Goal: Transaction & Acquisition: Purchase product/service

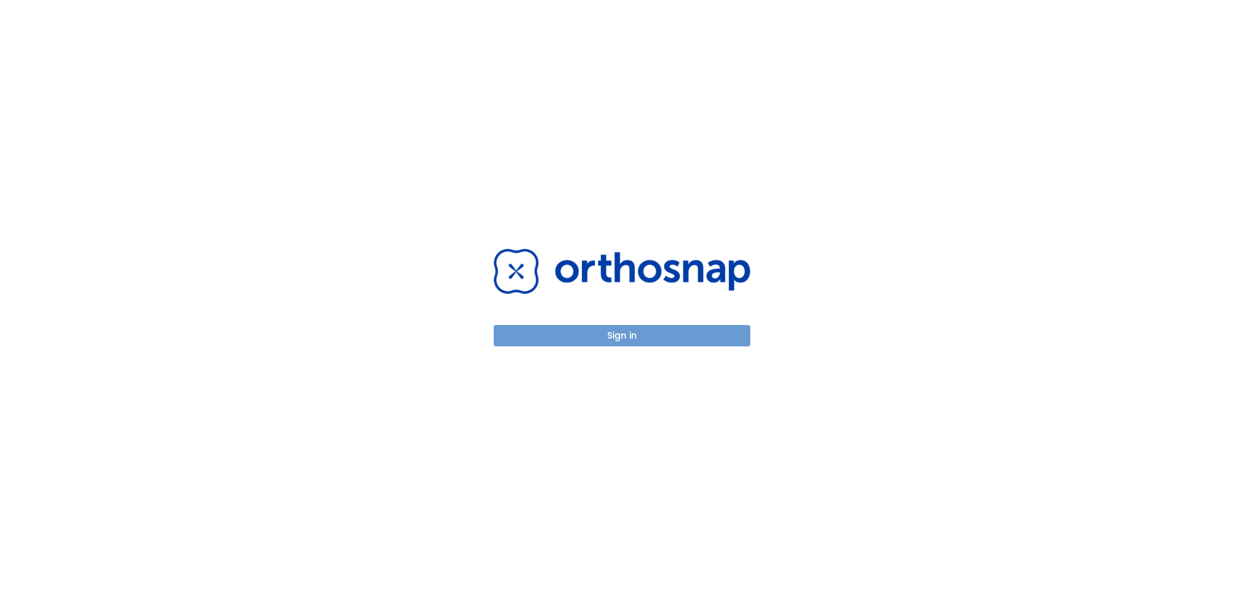
click at [631, 330] on button "Sign in" at bounding box center [622, 335] width 257 height 21
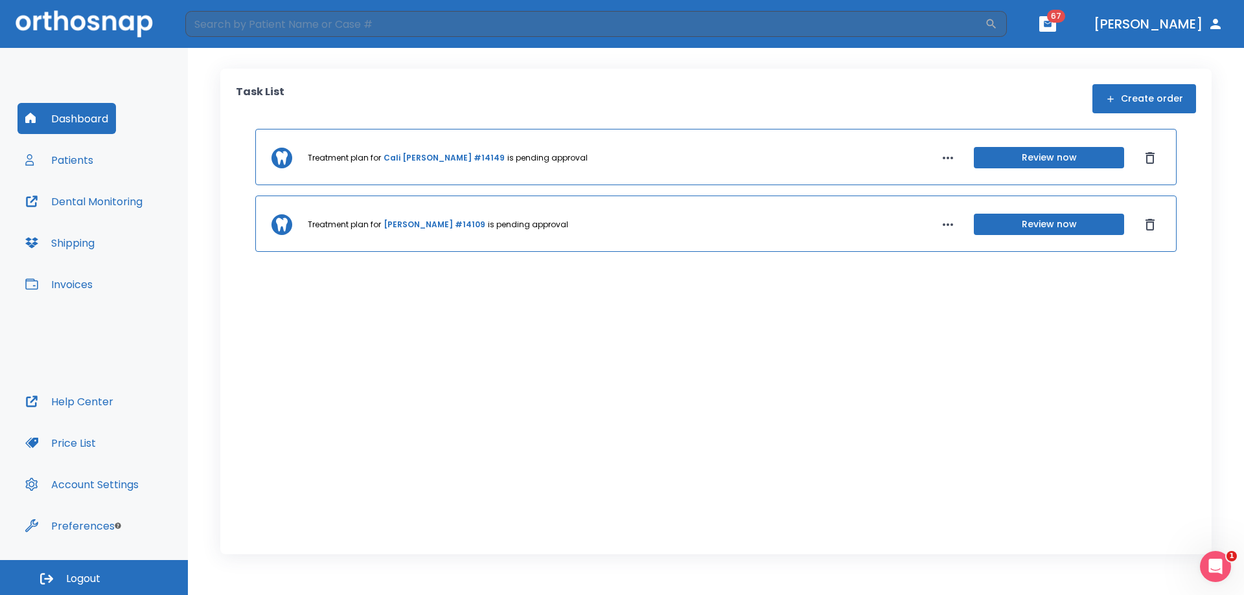
click at [69, 284] on button "Invoices" at bounding box center [58, 284] width 83 height 31
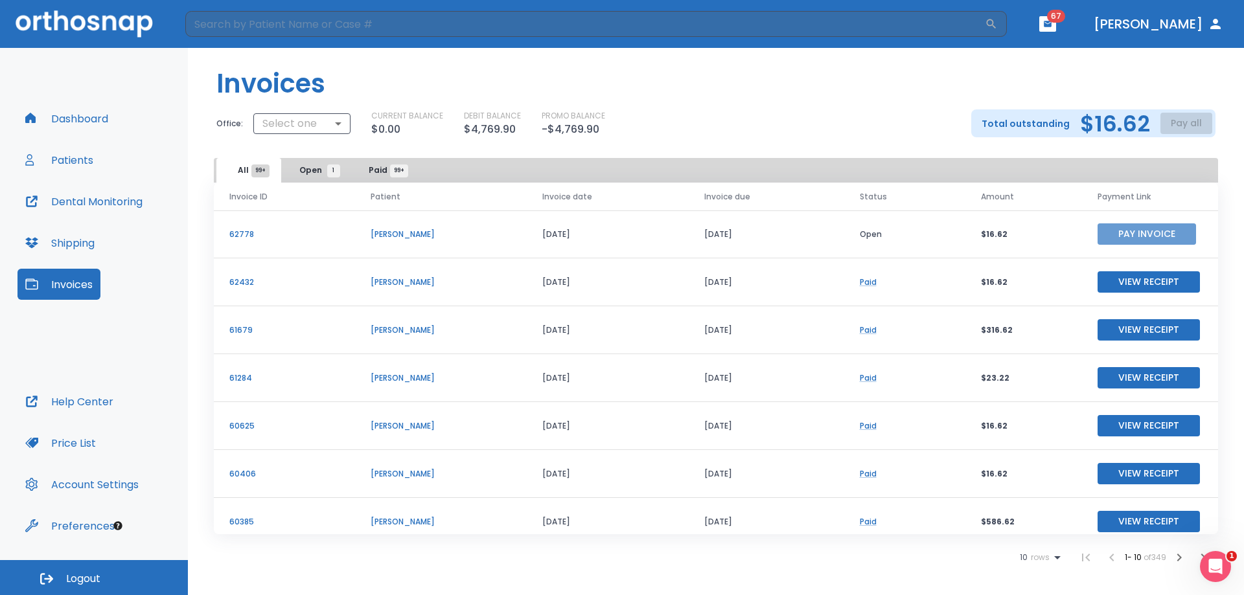
click at [1146, 235] on button "Pay Invoice" at bounding box center [1146, 233] width 98 height 21
click at [1203, 25] on button "Dr. Hopkins" at bounding box center [1158, 23] width 140 height 23
click at [1211, 23] on icon "button" at bounding box center [1216, 24] width 16 height 16
click at [1170, 23] on button "Dr. Hopkins" at bounding box center [1158, 23] width 140 height 23
click at [91, 572] on span "Logout" at bounding box center [83, 579] width 34 height 14
